Goal: Navigation & Orientation: Find specific page/section

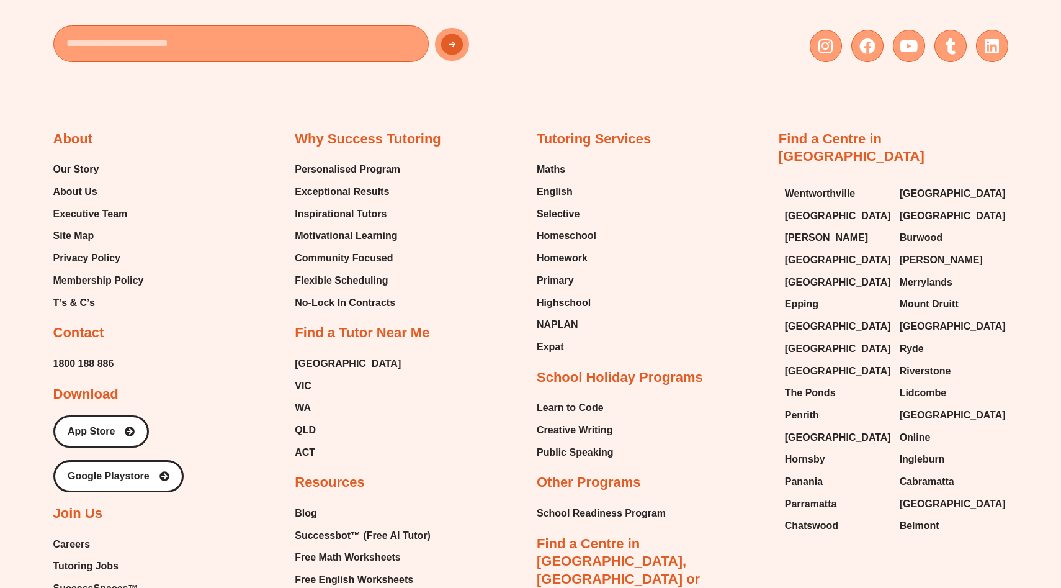
scroll to position [7331, 0]
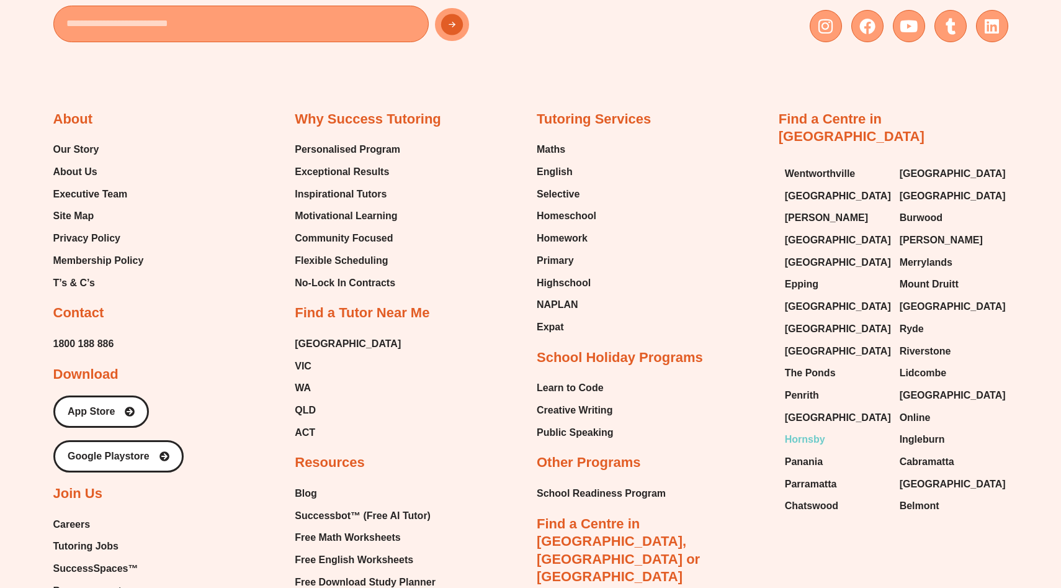
click at [807, 444] on span "Hornsby" at bounding box center [805, 439] width 40 height 19
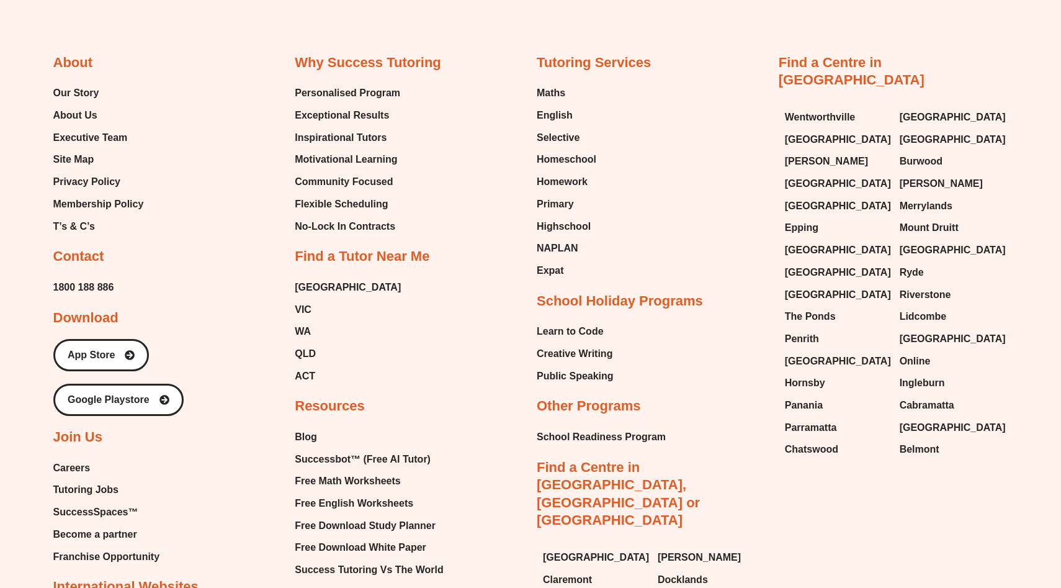
scroll to position [7212, 0]
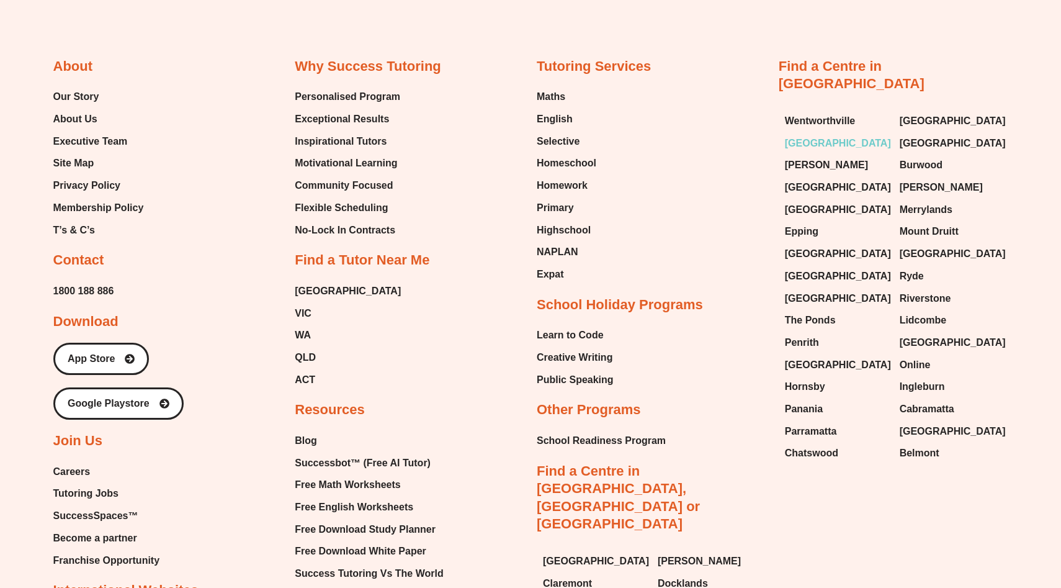
click at [812, 134] on span "[GEOGRAPHIC_DATA]" at bounding box center [838, 143] width 106 height 19
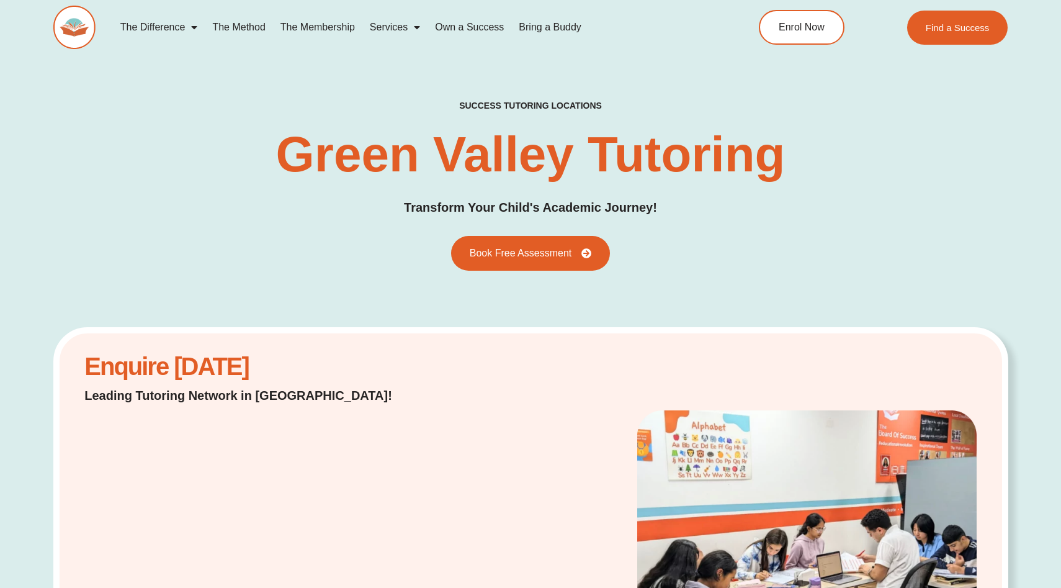
click at [752, 160] on h1 "Green Valley Tutoring" at bounding box center [531, 155] width 510 height 50
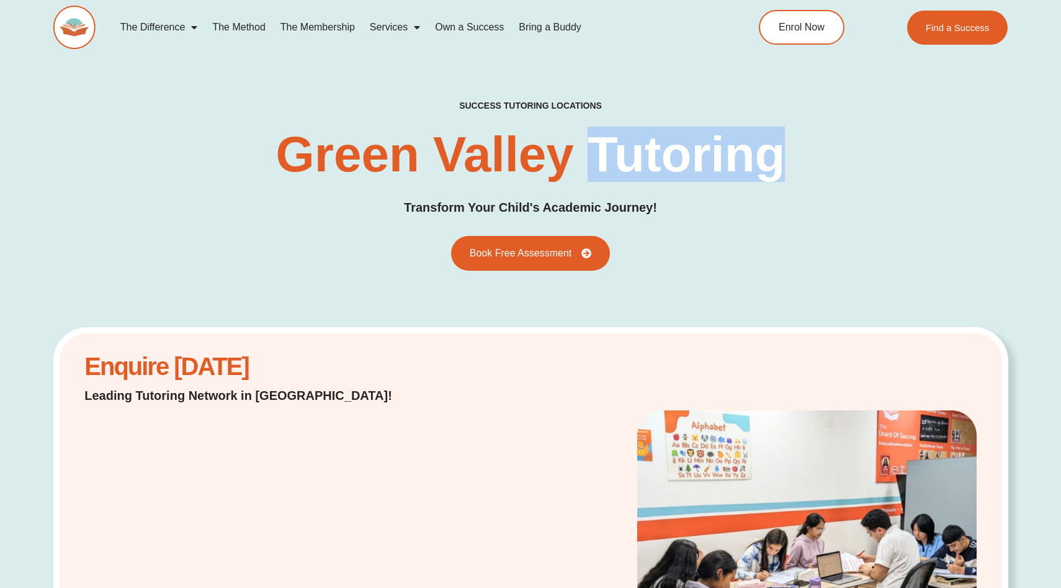
click at [752, 160] on h1 "Green Valley Tutoring" at bounding box center [531, 155] width 510 height 50
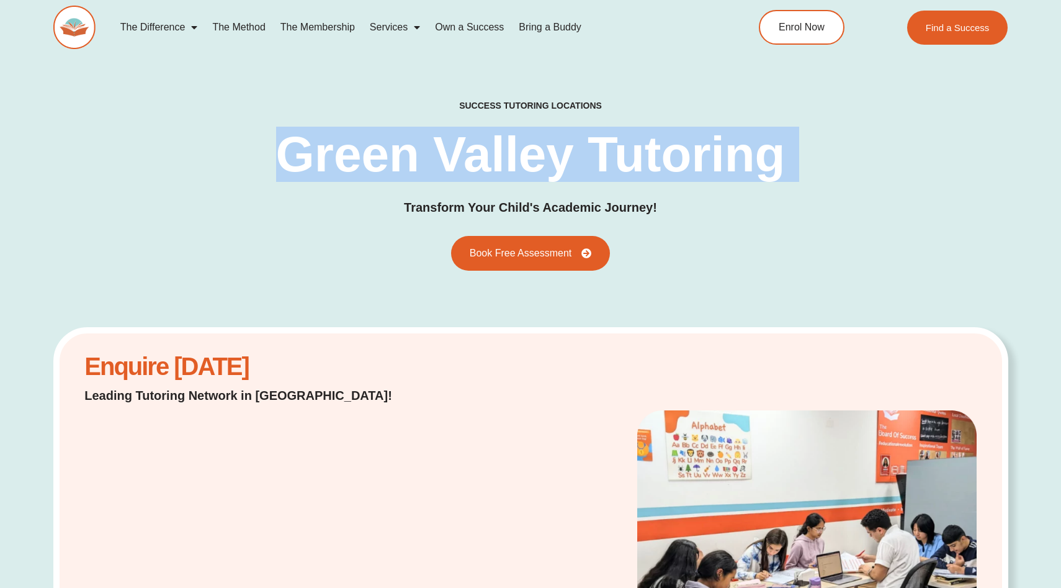
click at [752, 160] on h1 "Green Valley Tutoring" at bounding box center [531, 155] width 510 height 50
click at [845, 153] on div "success tutoring locations Green Valley Tutoring Transform Your Child's Academi…" at bounding box center [530, 185] width 955 height 171
